Goal: Information Seeking & Learning: Learn about a topic

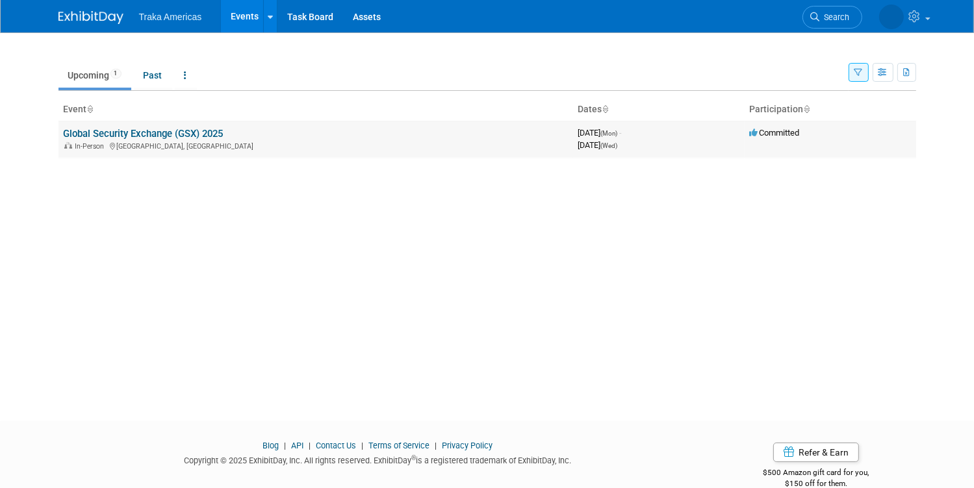
click at [314, 140] on div "In-Person New Orleans, LA" at bounding box center [316, 145] width 504 height 10
click at [192, 134] on link "Global Security Exchange (GSX) 2025" at bounding box center [144, 134] width 160 height 12
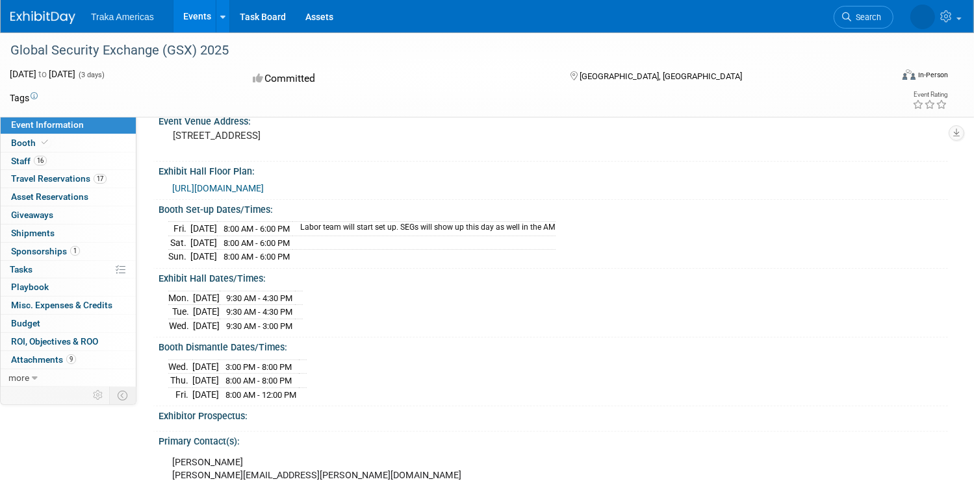
scroll to position [130, 0]
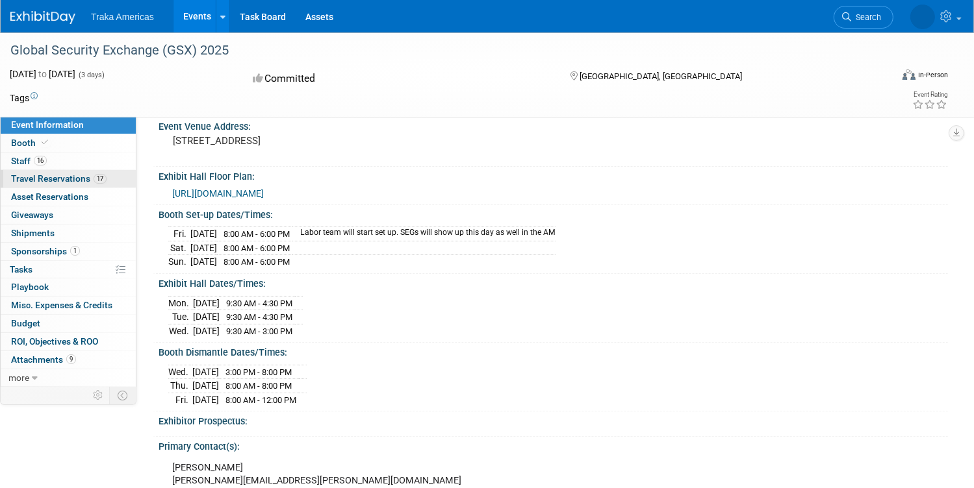
click at [100, 179] on span "Travel Reservations 17" at bounding box center [58, 178] width 95 height 10
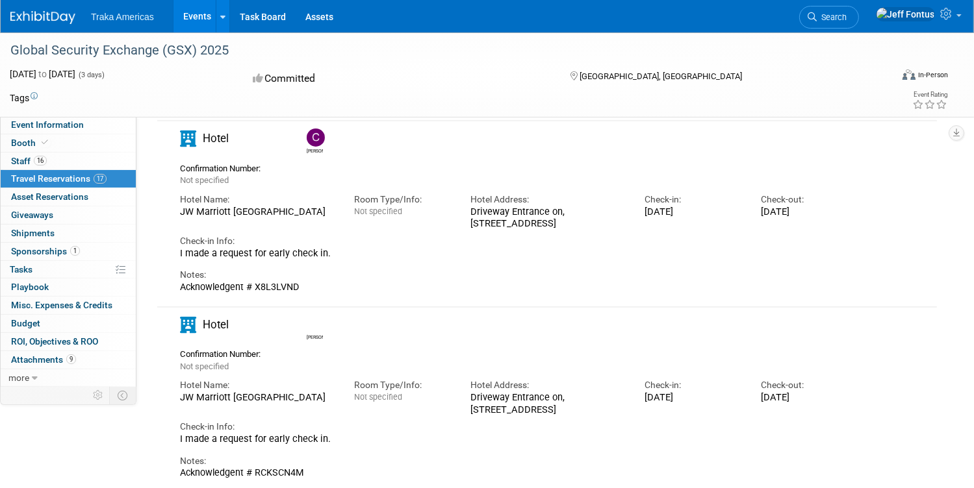
scroll to position [390, 0]
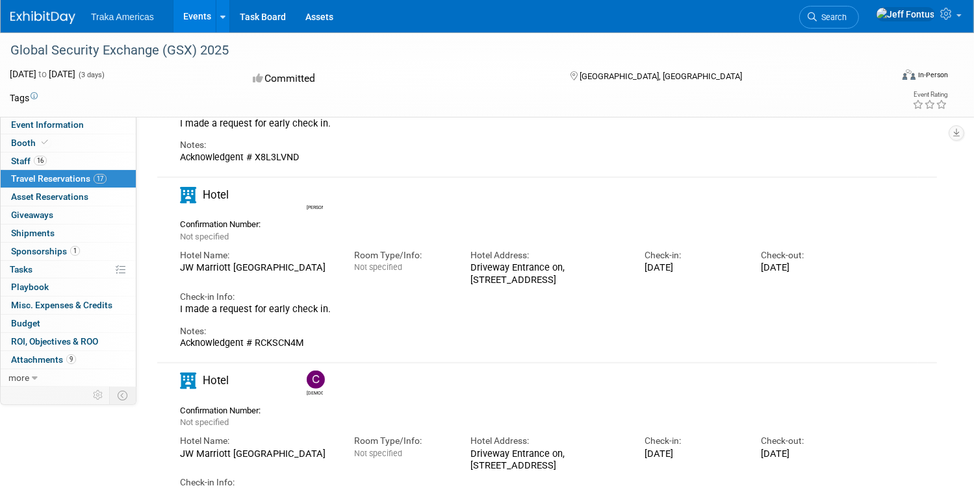
drag, startPoint x: 492, startPoint y: 290, endPoint x: 600, endPoint y: 313, distance: 110.8
click at [600, 286] on div "Driveway Entrance on, [STREET_ADDRESS]" at bounding box center [547, 274] width 155 height 24
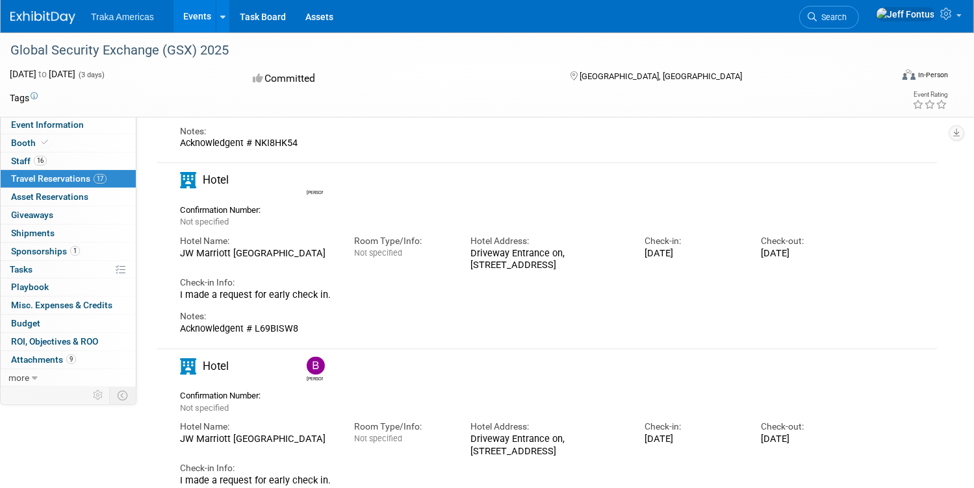
scroll to position [2468, 0]
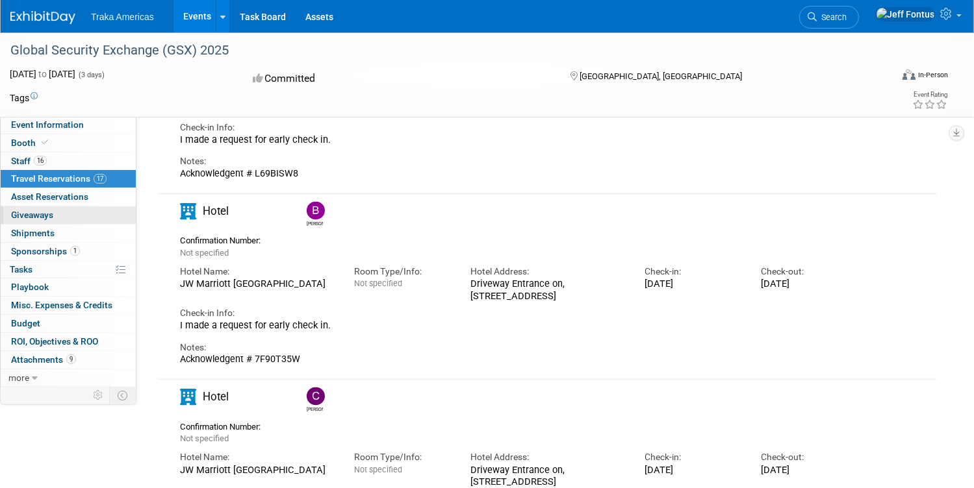
click at [53, 214] on span "Giveaways 0" at bounding box center [32, 215] width 42 height 10
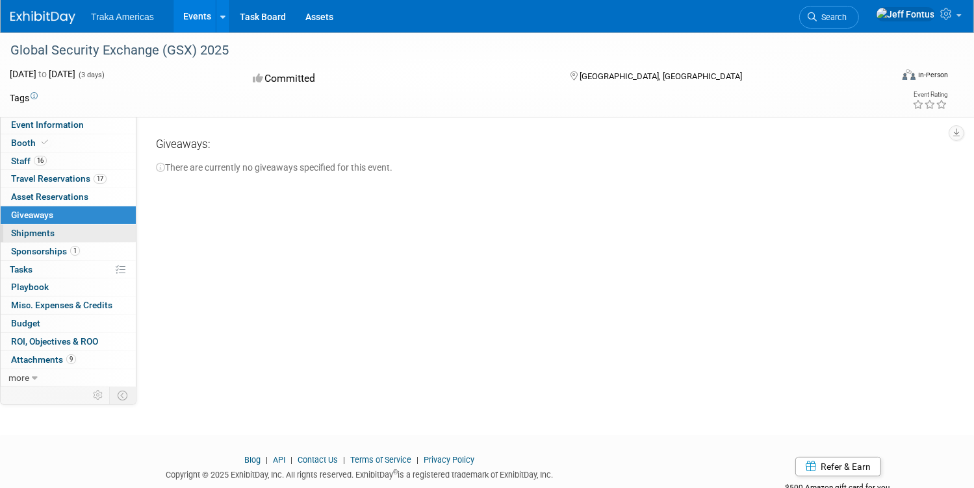
click at [55, 236] on span "Shipments 0" at bounding box center [33, 233] width 44 height 10
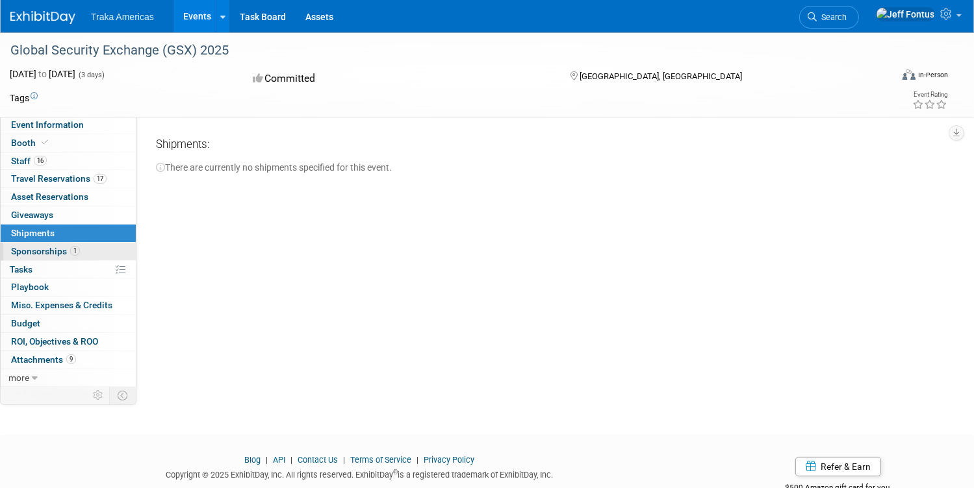
click at [80, 247] on span "Sponsorships 1" at bounding box center [45, 251] width 69 height 10
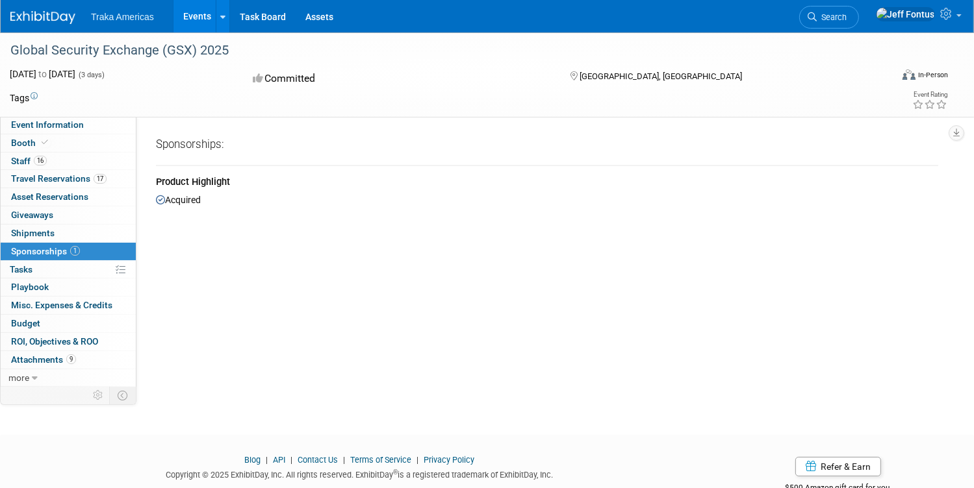
click at [228, 199] on div "Acquired" at bounding box center [547, 199] width 782 height 15
click at [236, 179] on div "Product Highlight" at bounding box center [547, 183] width 782 height 16
click at [101, 287] on link "0 Playbook 0" at bounding box center [68, 288] width 135 height 18
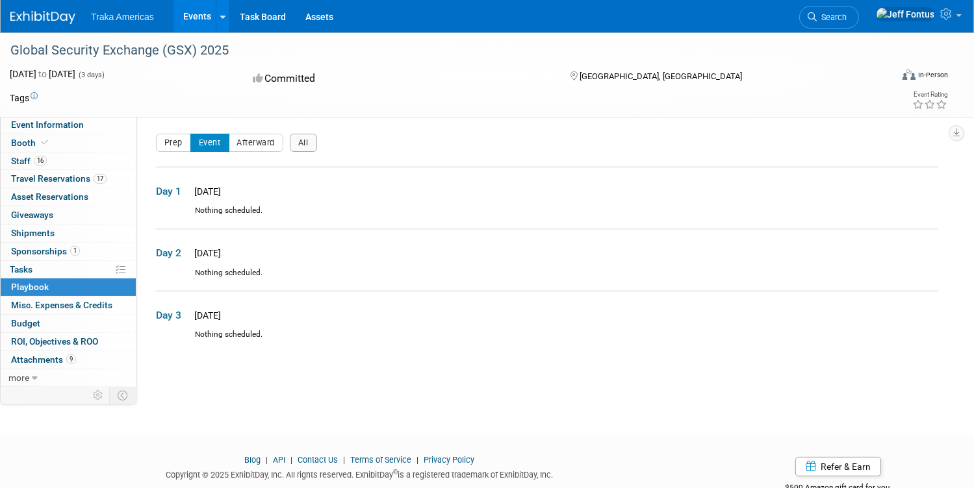
drag, startPoint x: 312, startPoint y: 203, endPoint x: 303, endPoint y: 207, distance: 9.3
click at [312, 203] on td "Day 1 [DATE]" at bounding box center [547, 186] width 782 height 38
click at [101, 159] on link "16 Staff 16" at bounding box center [68, 162] width 135 height 18
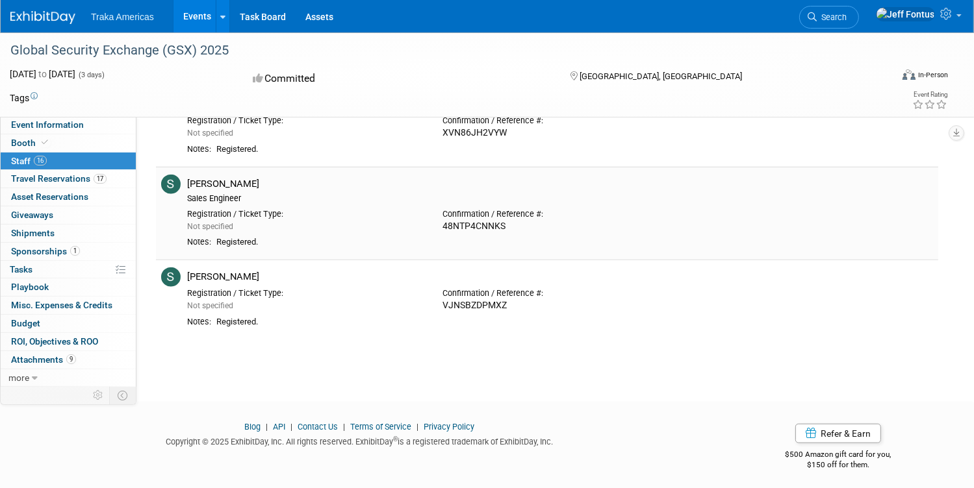
scroll to position [1161, 0]
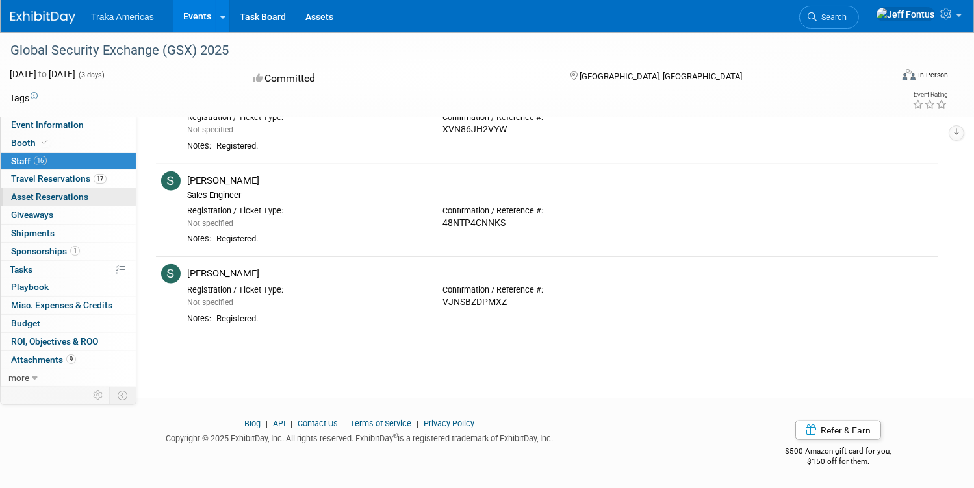
click at [88, 195] on span "Asset Reservations 0" at bounding box center [49, 197] width 77 height 10
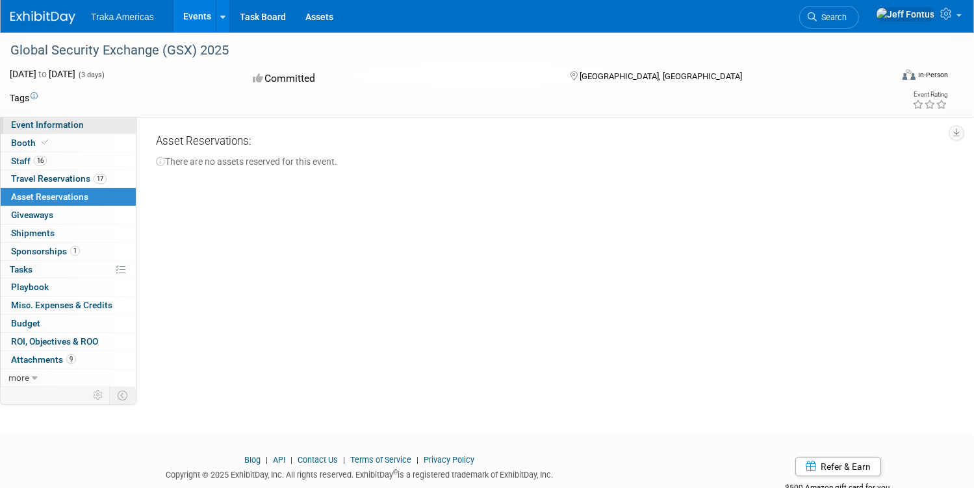
click at [84, 124] on span "Event Information" at bounding box center [47, 124] width 73 height 10
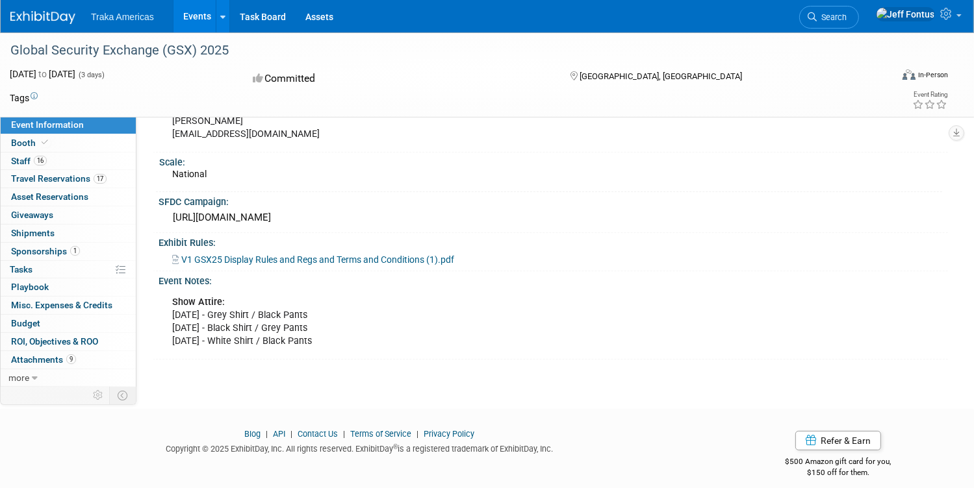
scroll to position [521, 0]
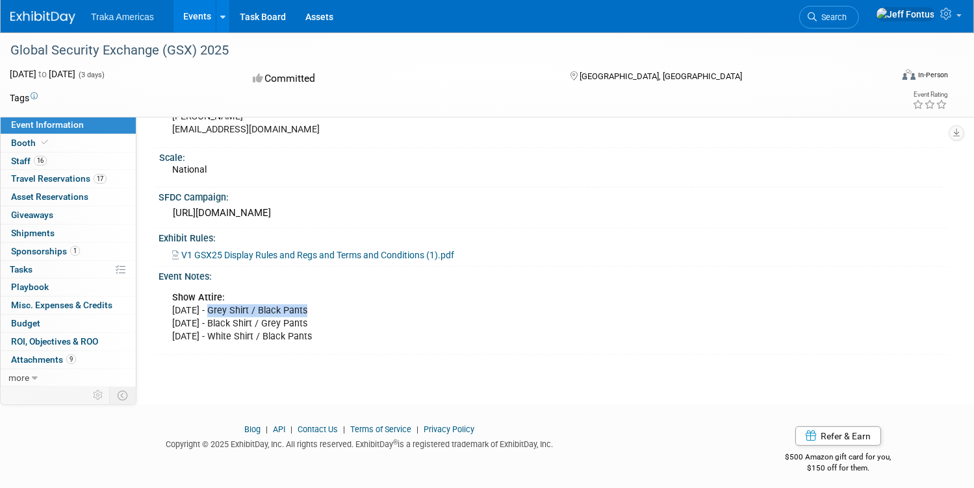
drag, startPoint x: 262, startPoint y: 303, endPoint x: 362, endPoint y: 301, distance: 100.7
click at [362, 301] on div "Show Attire: [DATE] - Grey Shirt / Black Pants [DATE] - Black Shirt / Grey Pant…" at bounding box center [479, 317] width 632 height 65
drag, startPoint x: 264, startPoint y: 316, endPoint x: 355, endPoint y: 313, distance: 91.0
click at [355, 313] on div "Show Attire: [DATE] - Grey Shirt / Black Pants [DATE] - Black Shirt / Grey Pant…" at bounding box center [479, 317] width 632 height 65
drag, startPoint x: 355, startPoint y: 313, endPoint x: 381, endPoint y: 328, distance: 30.0
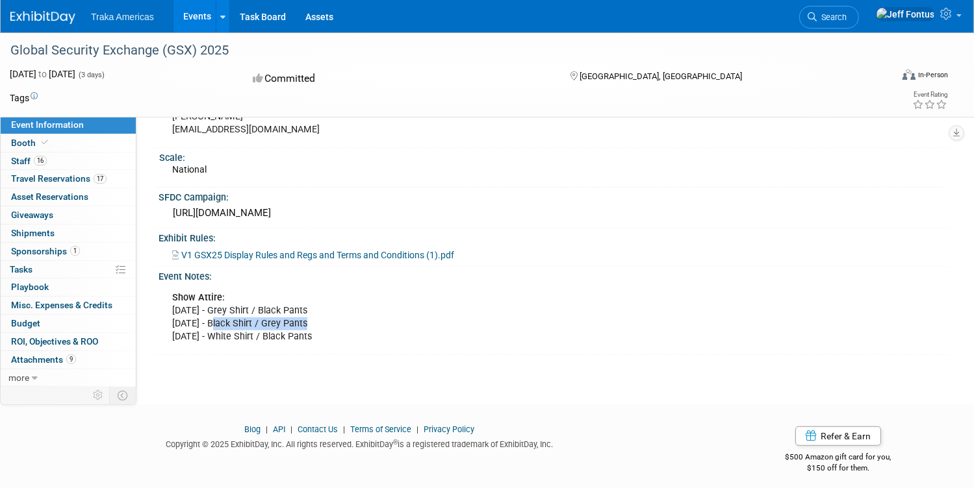
click at [381, 328] on div "Show Attire: [DATE] - Grey Shirt / Black Pants [DATE] - Black Shirt / Grey Pant…" at bounding box center [479, 317] width 632 height 65
